Goal: Find specific page/section: Find specific page/section

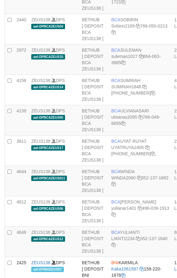
scroll to position [684, 0]
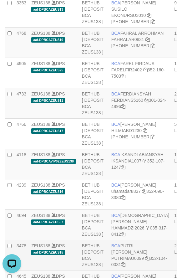
scroll to position [1242, 0]
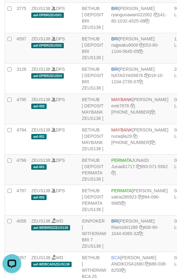
copy td "BRI [PERSON_NAME]"
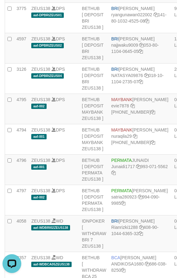
drag, startPoint x: 125, startPoint y: 121, endPoint x: 126, endPoint y: 124, distance: 3.3
copy td "BRI [PERSON_NAME]"
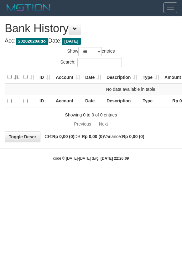
select select "***"
